Goal: Check status: Check status

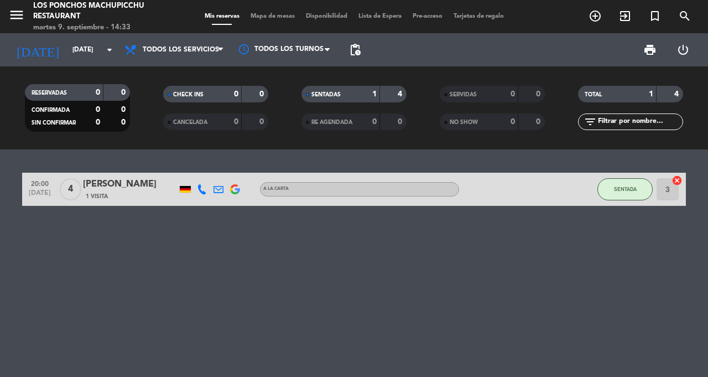
click at [110, 58] on input "[DATE]" at bounding box center [111, 49] width 88 height 19
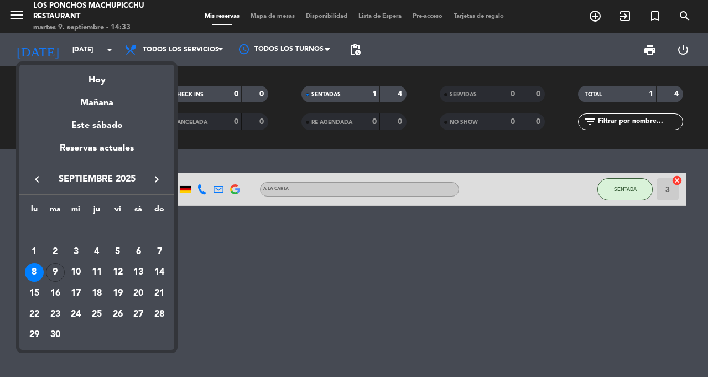
click at [52, 278] on div "9" at bounding box center [55, 272] width 19 height 19
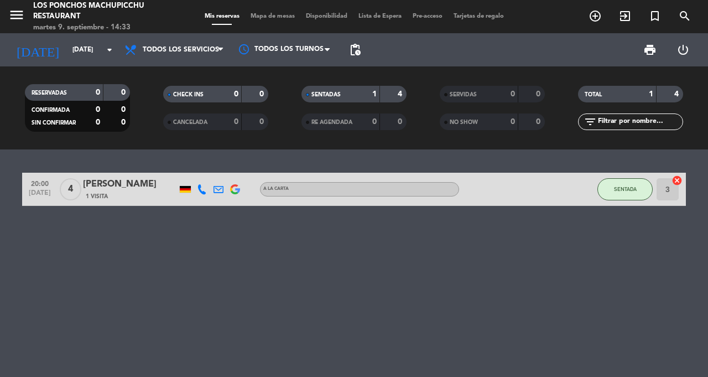
type input "[DATE]"
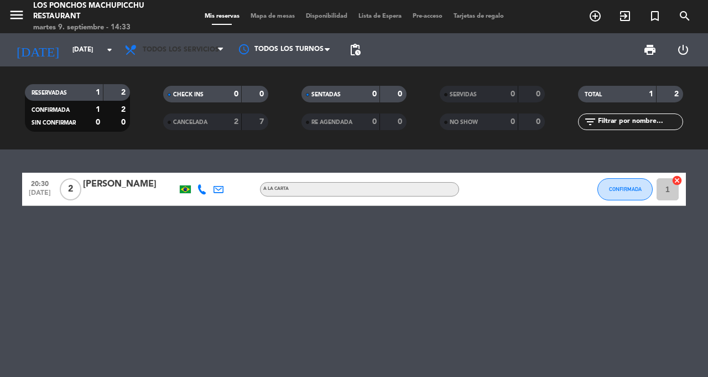
click at [212, 52] on span "Todos los servicios" at bounding box center [181, 50] width 76 height 8
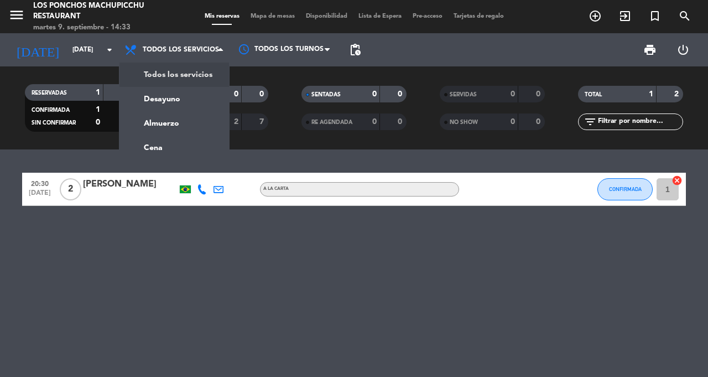
click at [184, 77] on div "menu Los Ponchos Machupicchu Restaurant [DATE] 9. septiembre - 14:33 Mis reserv…" at bounding box center [354, 74] width 708 height 149
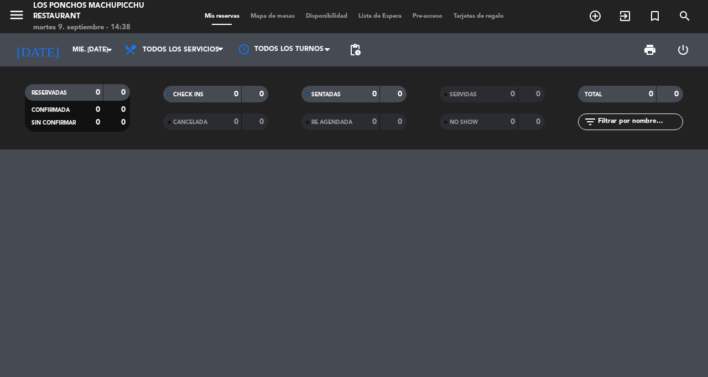
click at [108, 56] on input "mié. [DATE]" at bounding box center [111, 49] width 88 height 19
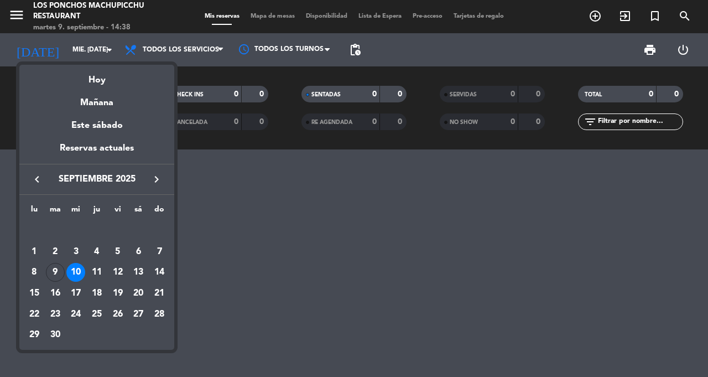
click at [58, 278] on div "9" at bounding box center [55, 272] width 19 height 19
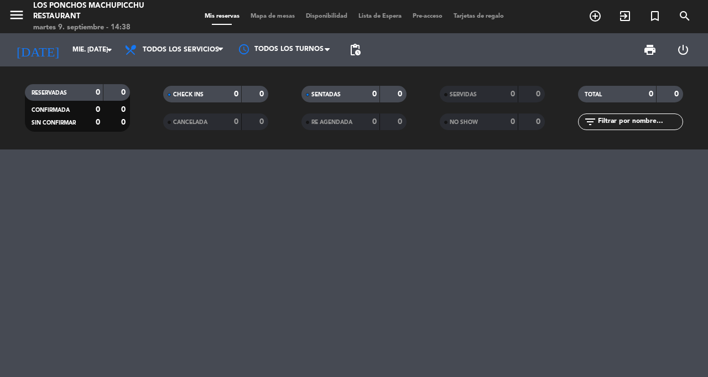
type input "[DATE] sep."
